Goal: Task Accomplishment & Management: Use online tool/utility

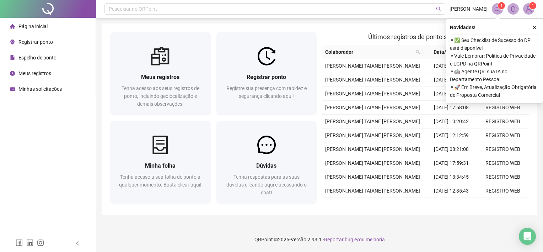
click at [41, 36] on div "Registrar ponto" at bounding box center [31, 42] width 43 height 14
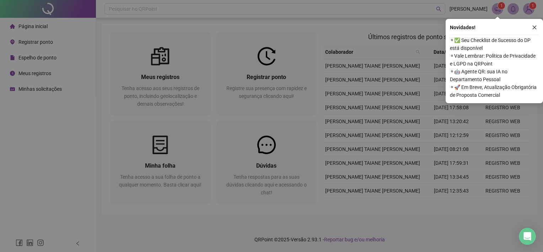
click at [18, 41] on div "Registro de ponto web 18:03:09 Empregador : Colaborador : REGISTRAR PONTO SOLIC…" at bounding box center [271, 126] width 543 height 252
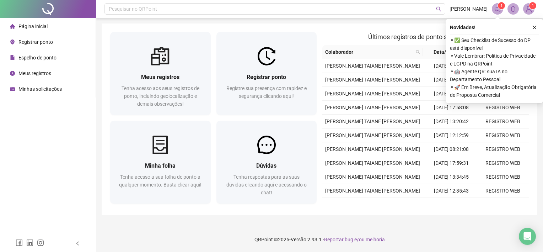
click at [27, 43] on span "Registrar ponto" at bounding box center [35, 42] width 35 height 6
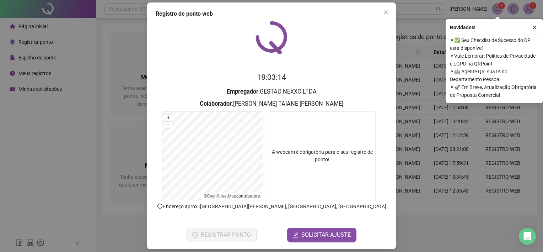
scroll to position [10, 0]
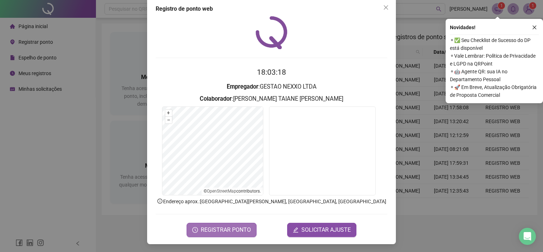
click at [223, 230] on span "REGISTRAR PONTO" at bounding box center [226, 230] width 50 height 9
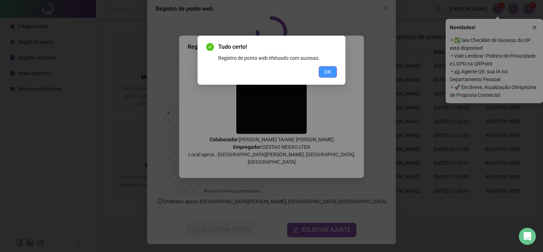
click at [336, 70] on button "OK" at bounding box center [328, 71] width 18 height 11
